Goal: Transaction & Acquisition: Purchase product/service

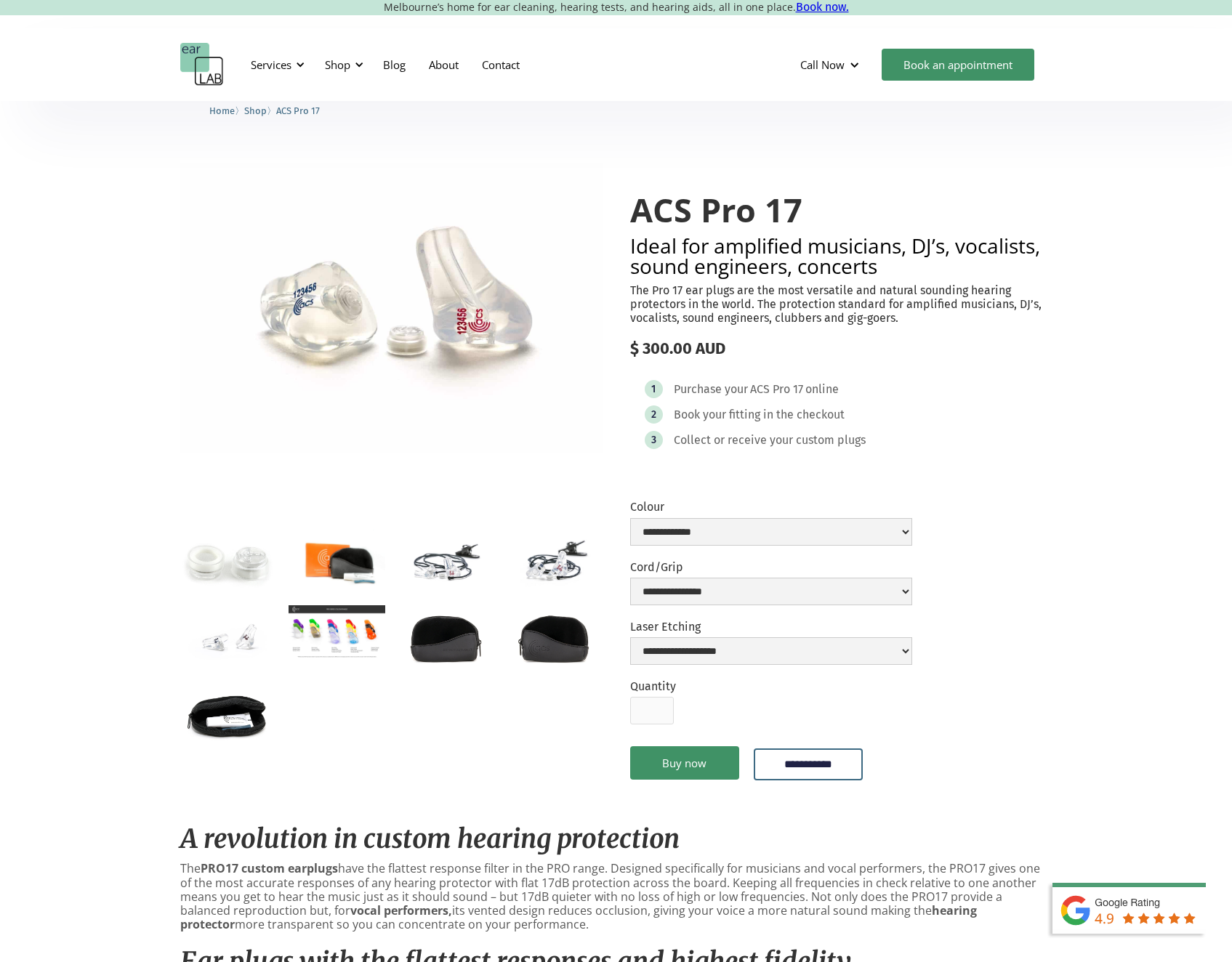
click at [347, 561] on img "open lightbox" at bounding box center [336, 562] width 97 height 64
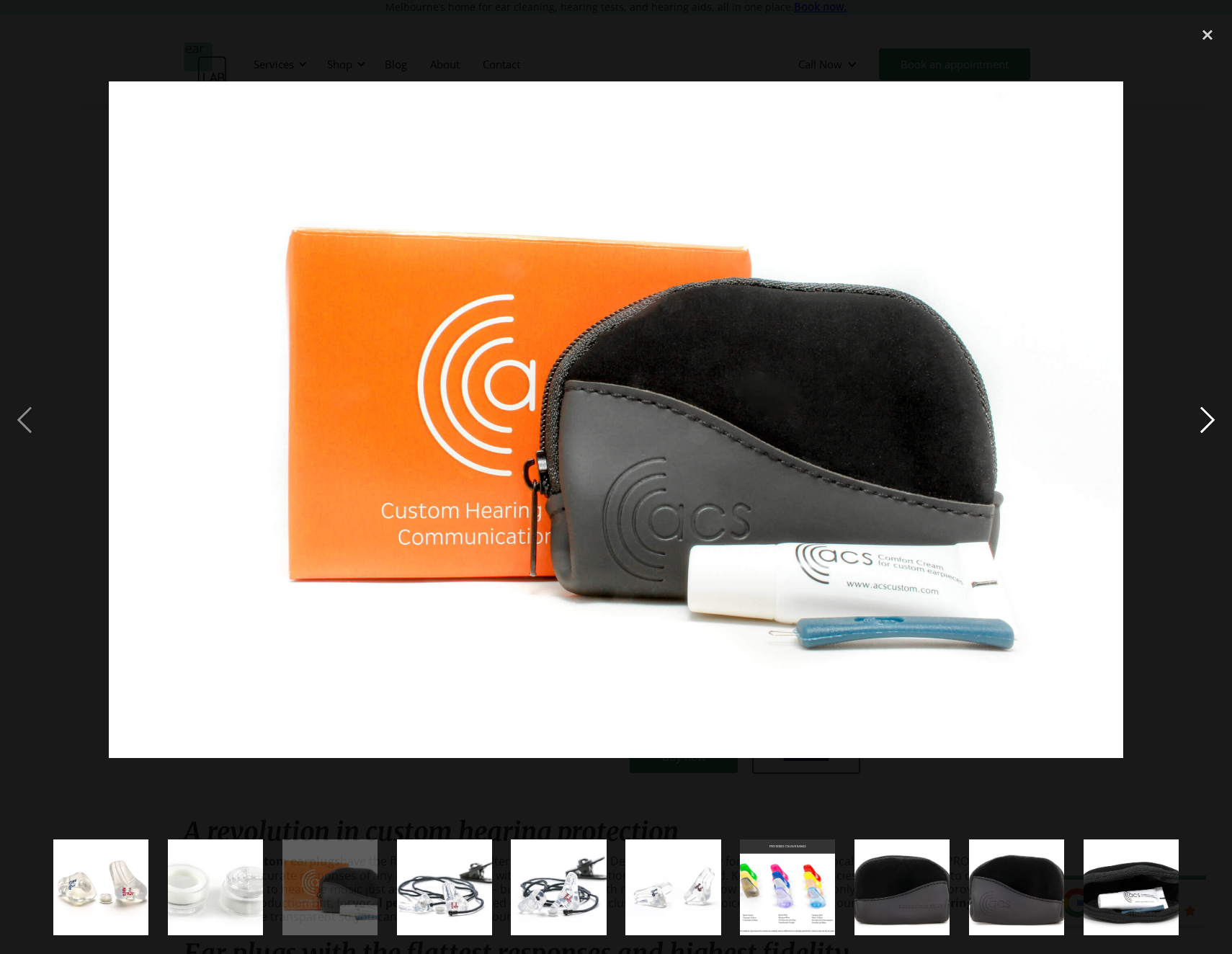
click at [1218, 418] on div "next image" at bounding box center [1207, 420] width 49 height 801
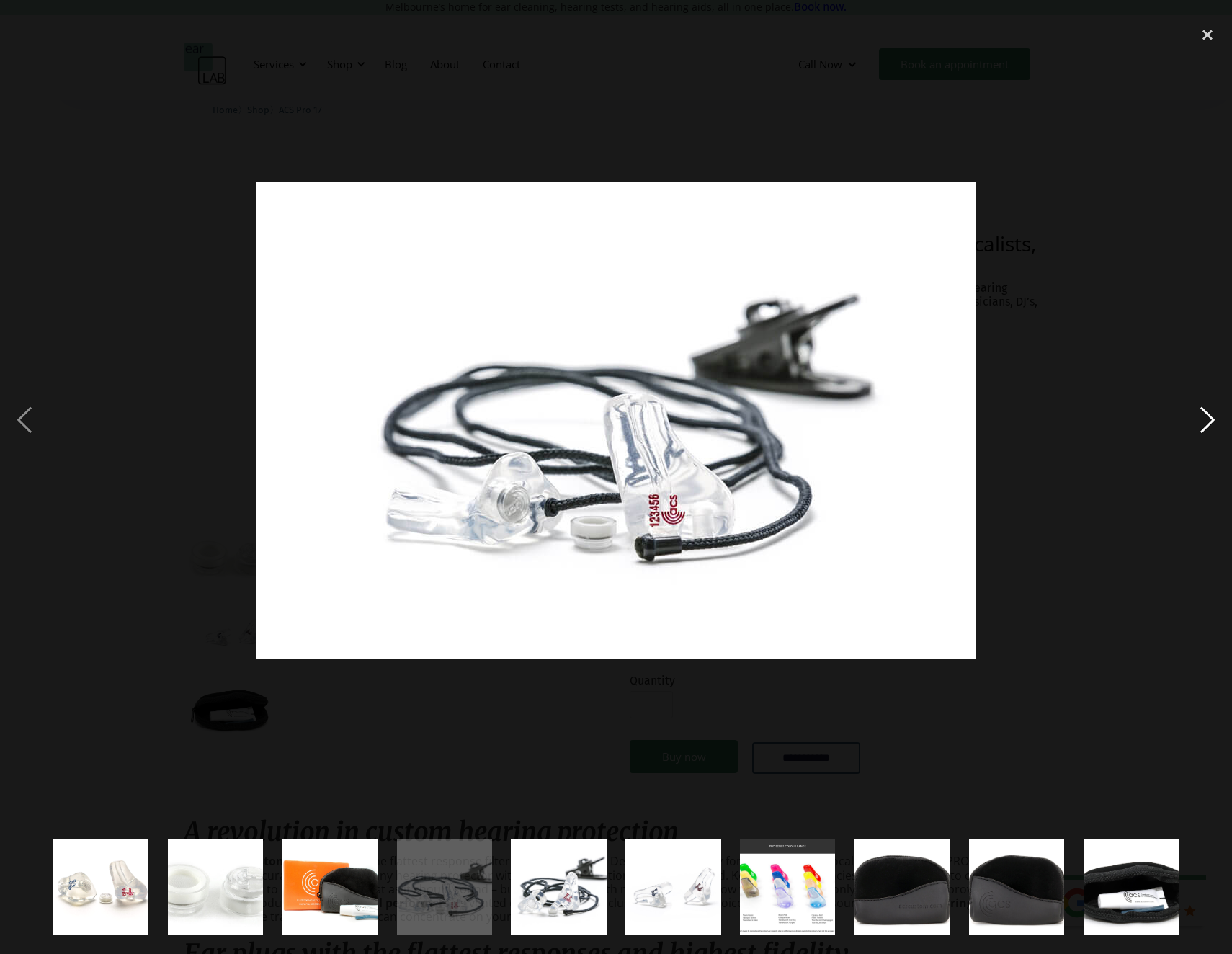
click at [1218, 418] on div "next image" at bounding box center [1207, 420] width 49 height 801
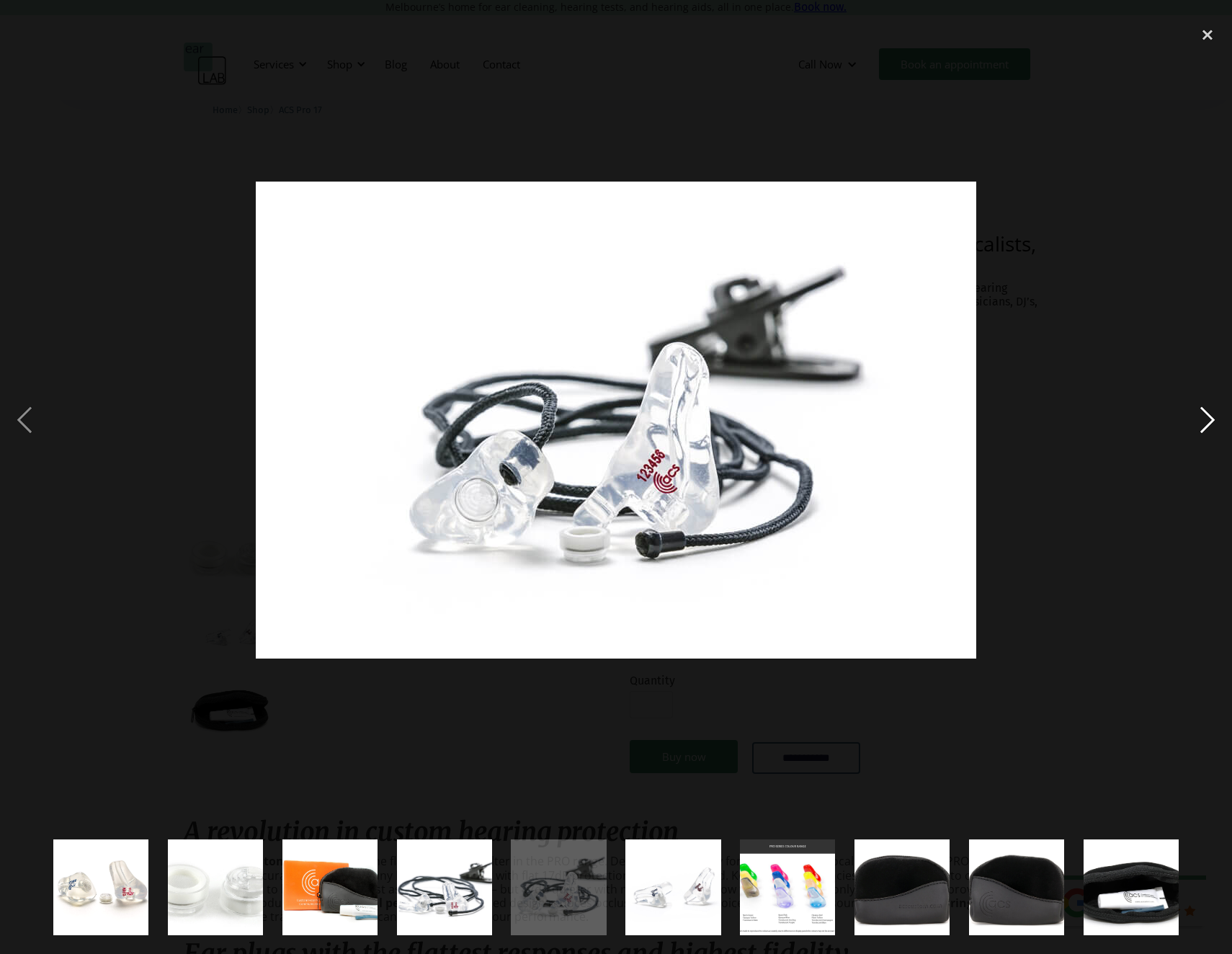
click at [1218, 418] on div "next image" at bounding box center [1207, 420] width 49 height 801
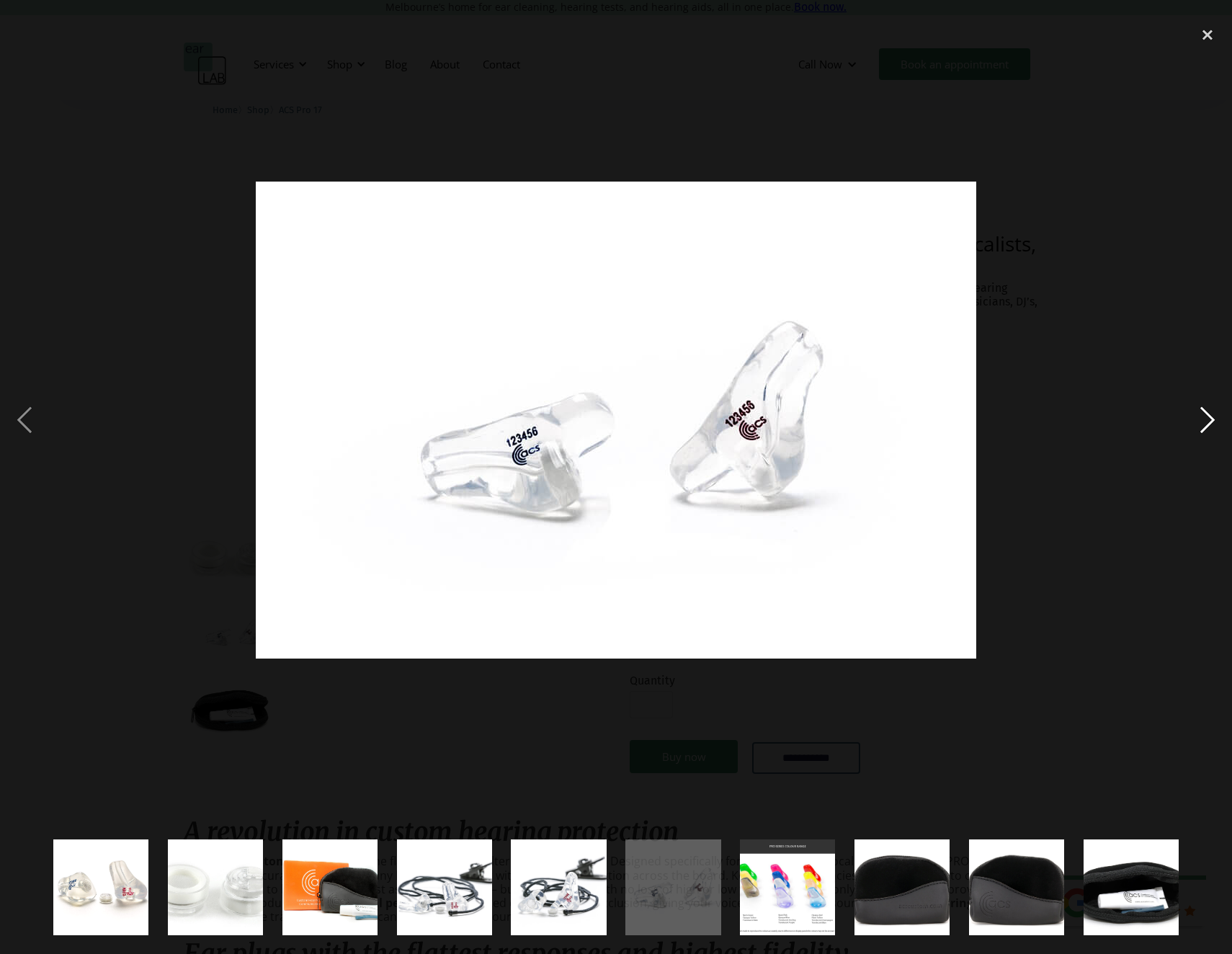
click at [1218, 418] on div "next image" at bounding box center [1207, 420] width 49 height 801
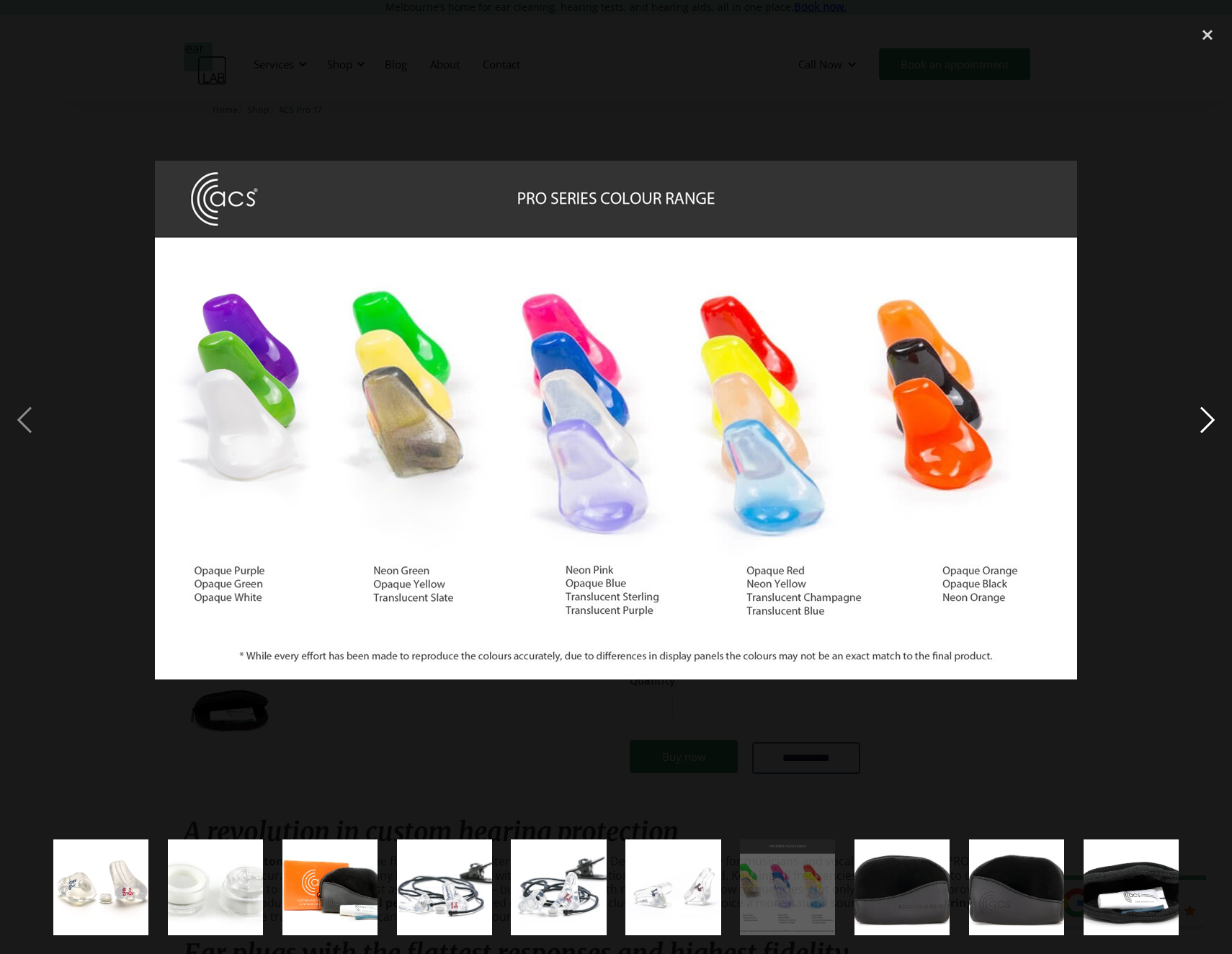
click at [1218, 418] on div "next image" at bounding box center [1207, 420] width 49 height 801
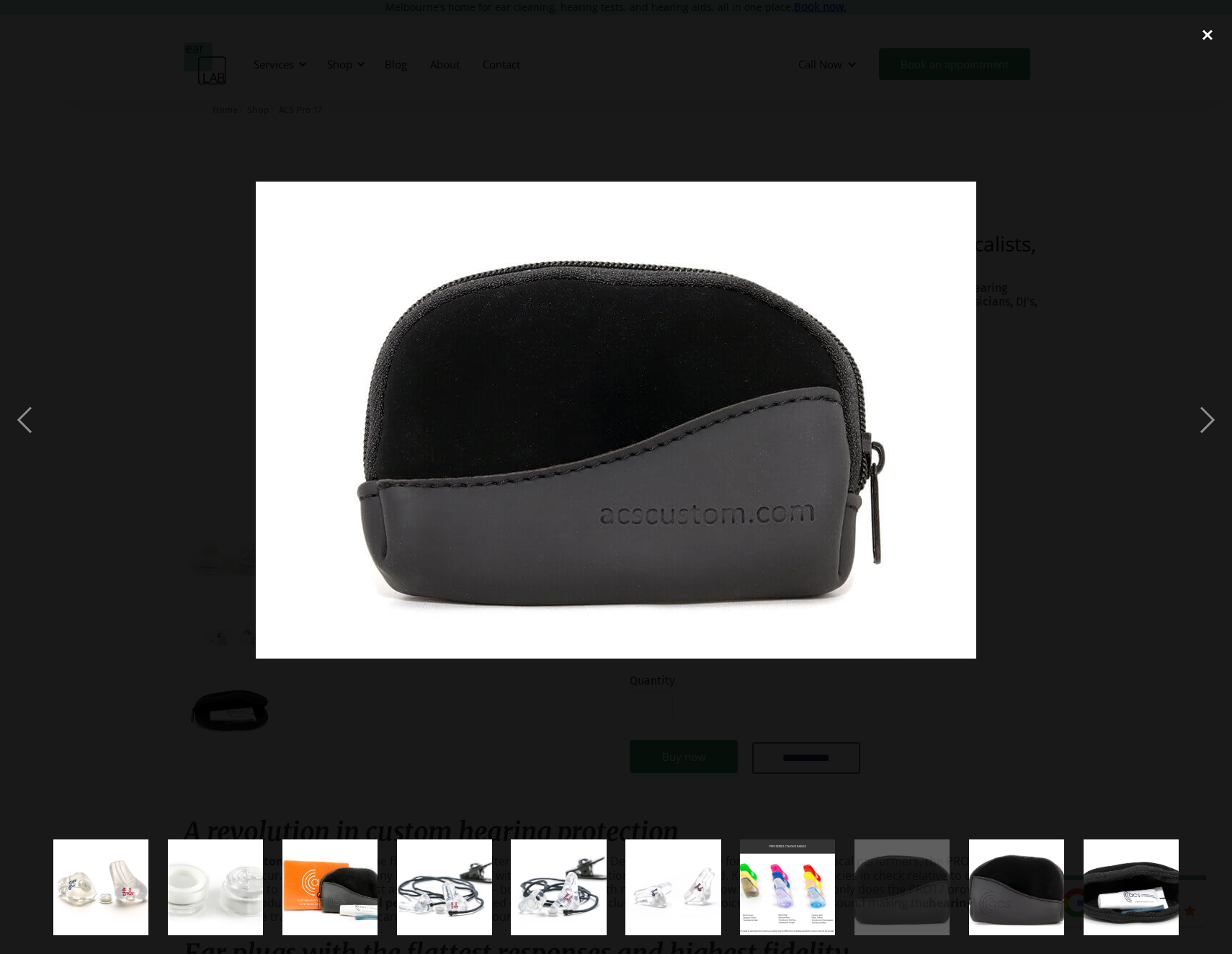
click at [1204, 36] on div "close lightbox" at bounding box center [1207, 35] width 49 height 32
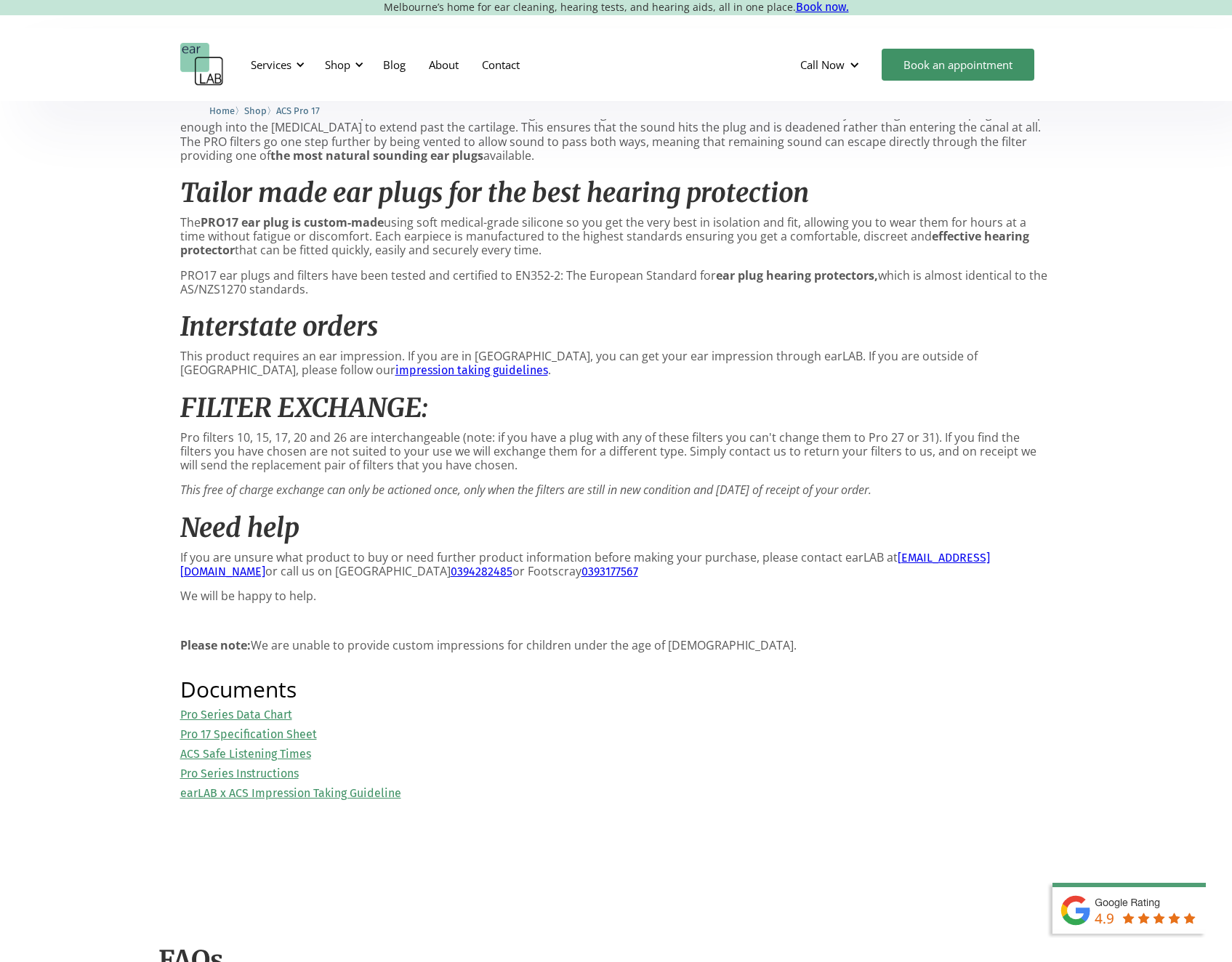
scroll to position [1162, 0]
